Goal: Communication & Community: Answer question/provide support

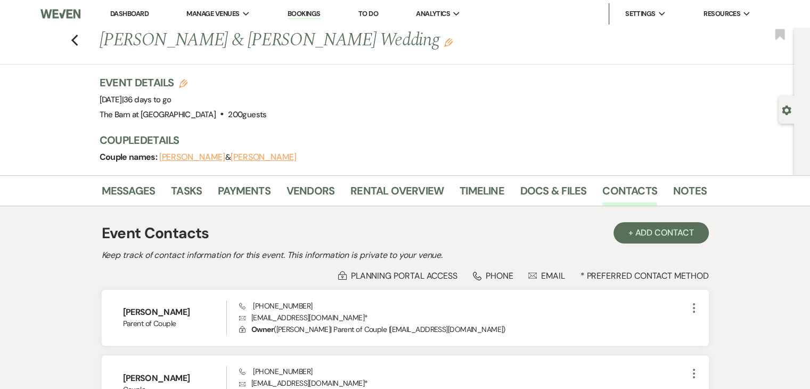
click at [138, 14] on link "Dashboard" at bounding box center [129, 13] width 38 height 9
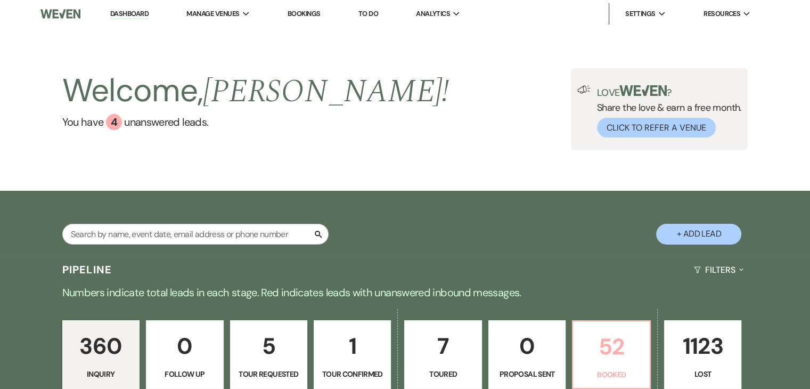
click at [617, 371] on p "Booked" at bounding box center [610, 374] width 63 height 12
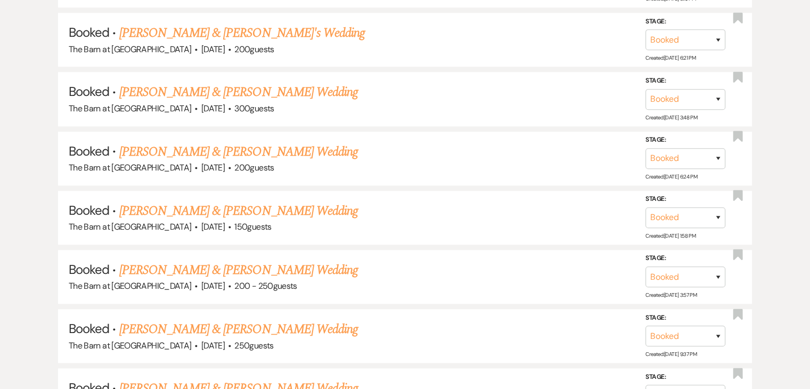
scroll to position [905, 0]
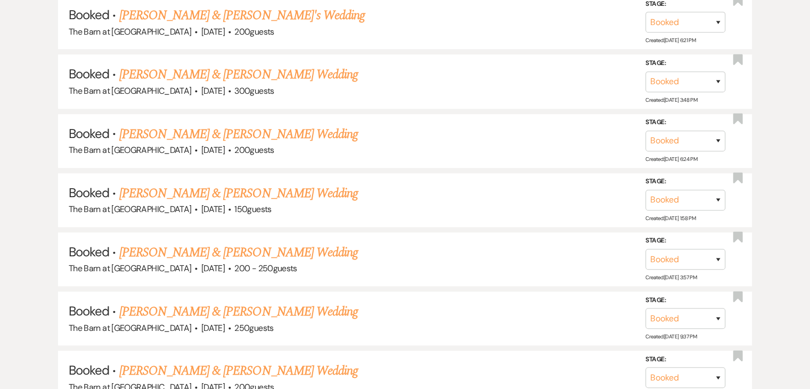
drag, startPoint x: 279, startPoint y: 191, endPoint x: 285, endPoint y: 191, distance: 6.4
click at [279, 191] on link "[PERSON_NAME] & [PERSON_NAME] Wedding" at bounding box center [238, 193] width 238 height 19
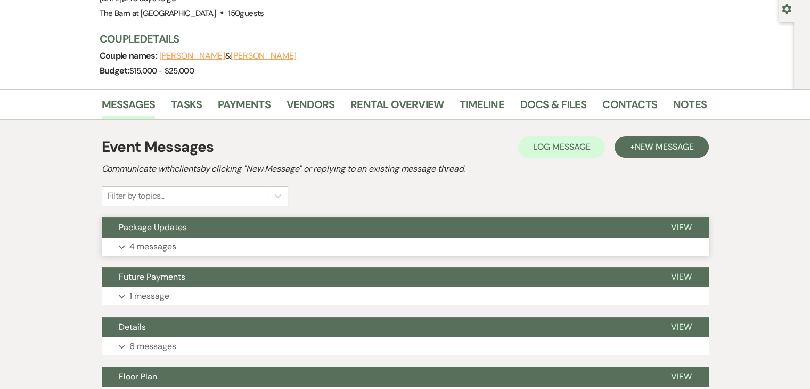
scroll to position [106, 0]
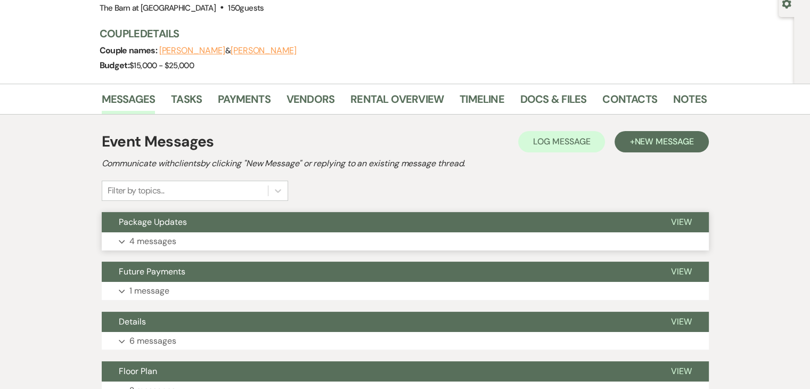
click at [171, 238] on p "4 messages" at bounding box center [152, 241] width 47 height 14
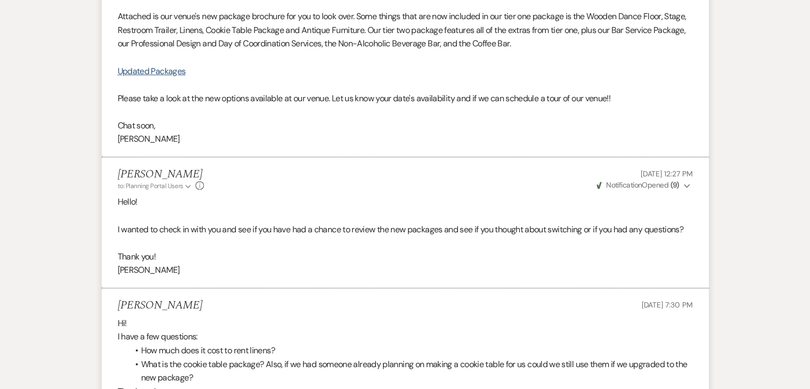
scroll to position [266, 0]
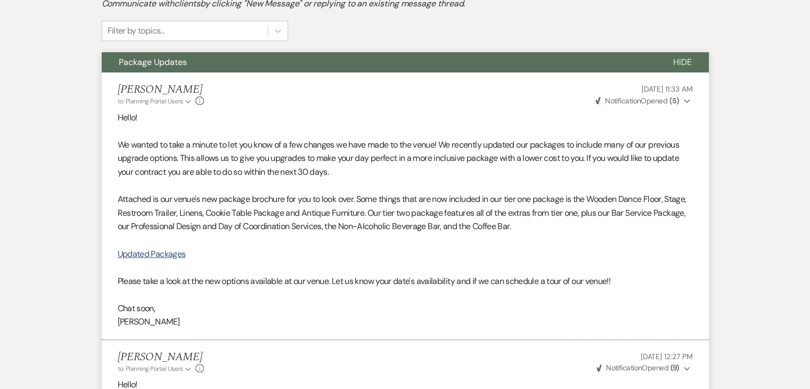
click at [681, 63] on span "Hide" at bounding box center [682, 61] width 19 height 11
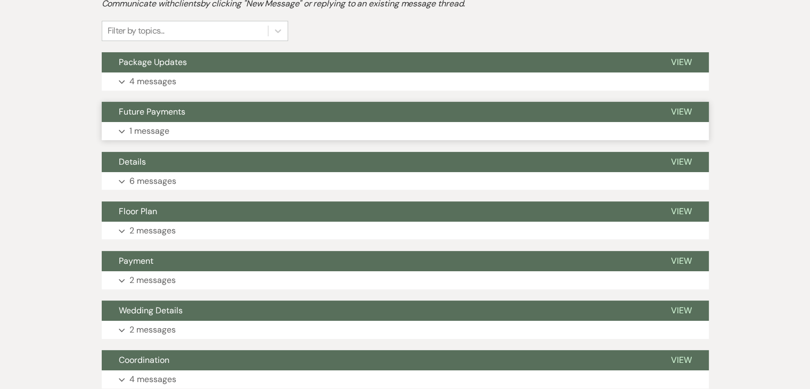
click at [161, 128] on p "1 message" at bounding box center [149, 131] width 40 height 14
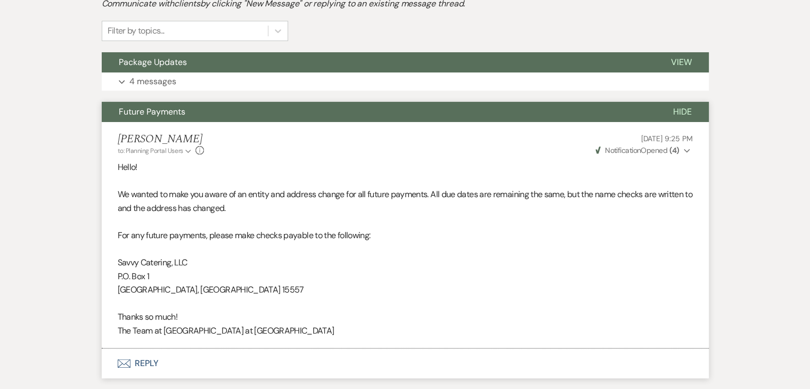
click at [691, 109] on button "Hide" at bounding box center [682, 112] width 53 height 20
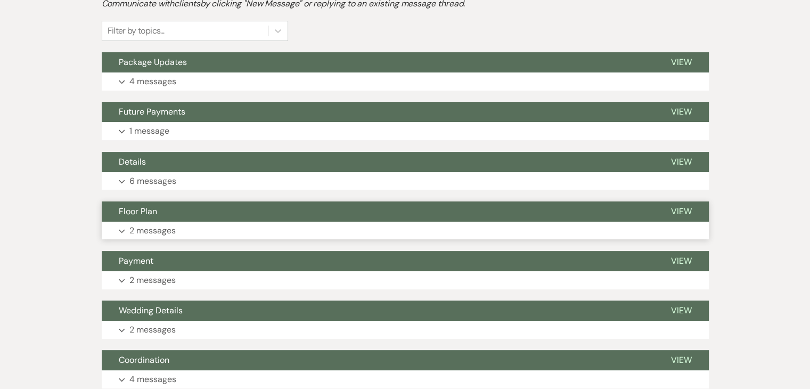
click at [163, 229] on p "2 messages" at bounding box center [152, 231] width 46 height 14
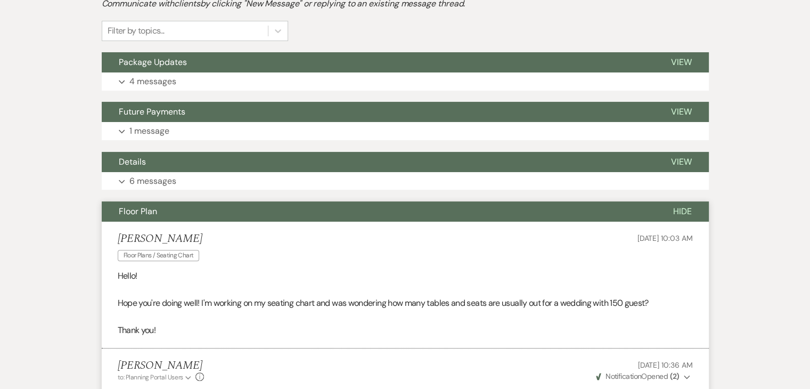
click at [688, 214] on span "Hide" at bounding box center [682, 210] width 19 height 11
